Goal: Navigation & Orientation: Understand site structure

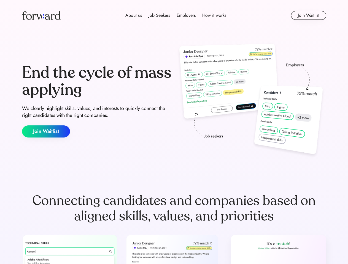
click at [174, 132] on div "End the cycle of mass applying We clearly highlight skills, values, and interes…" at bounding box center [174, 101] width 304 height 118
click at [174, 15] on div "About us Job Seekers Employers How it works" at bounding box center [175, 15] width 217 height 7
click at [41, 15] on img at bounding box center [41, 15] width 39 height 9
click at [176, 15] on div "About us Job Seekers Employers How it works" at bounding box center [175, 15] width 217 height 7
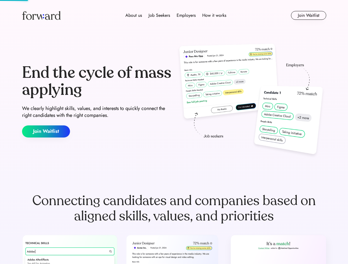
click at [134, 15] on div "About us" at bounding box center [133, 15] width 17 height 7
click at [159, 15] on div "Job Seekers" at bounding box center [158, 15] width 21 height 7
click at [186, 15] on div "Employers" at bounding box center [186, 15] width 19 height 7
click at [214, 15] on div "How it works" at bounding box center [214, 15] width 24 height 7
click at [308, 15] on button "Join Waitlist" at bounding box center [308, 15] width 35 height 9
